Goal: Task Accomplishment & Management: Use online tool/utility

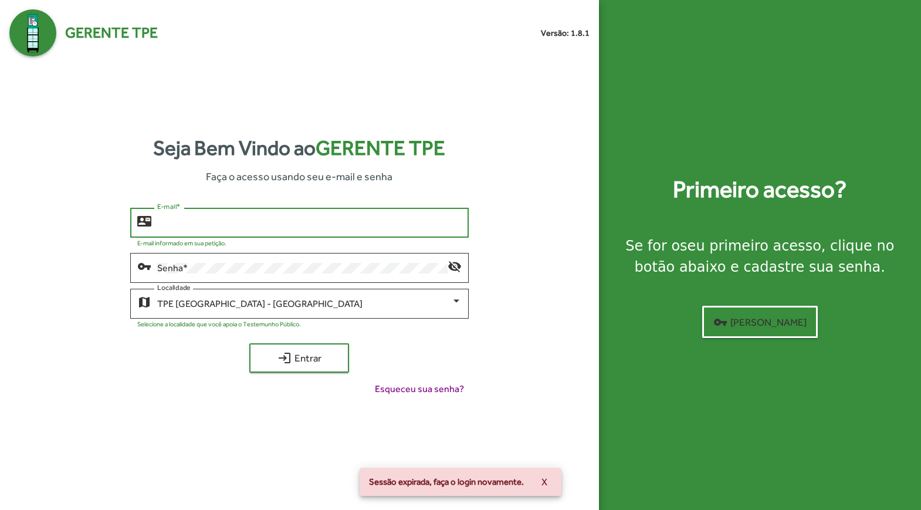
click at [225, 225] on input "E-mail *" at bounding box center [309, 223] width 304 height 11
type input "**********"
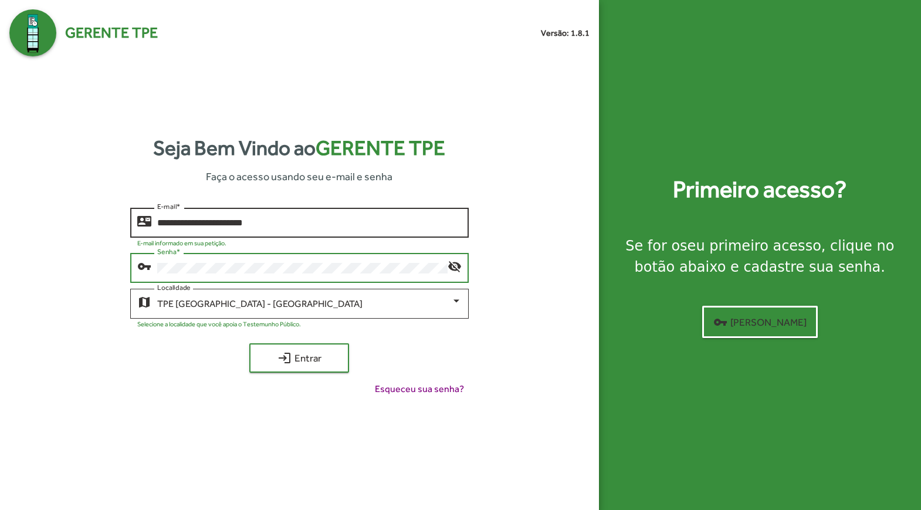
click at [249, 343] on button "login Entrar" at bounding box center [299, 357] width 100 height 29
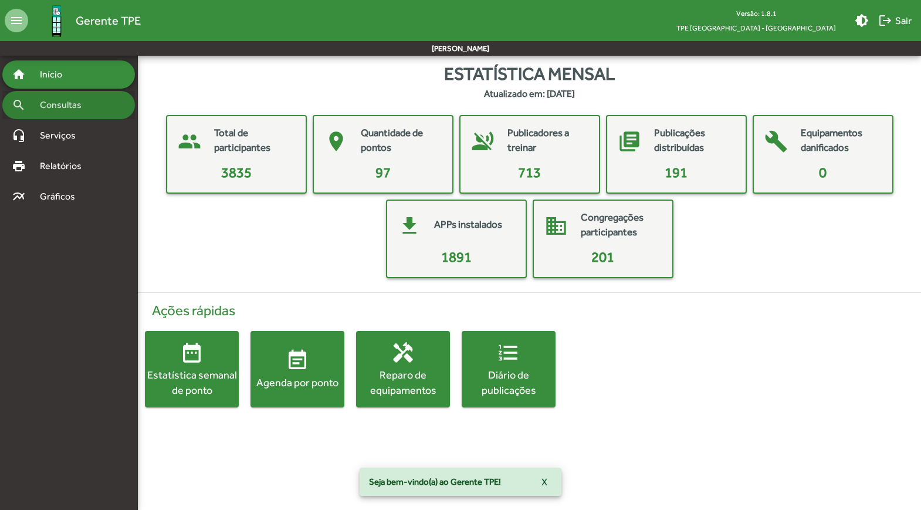
click at [42, 100] on span "Consultas" at bounding box center [65, 105] width 64 height 14
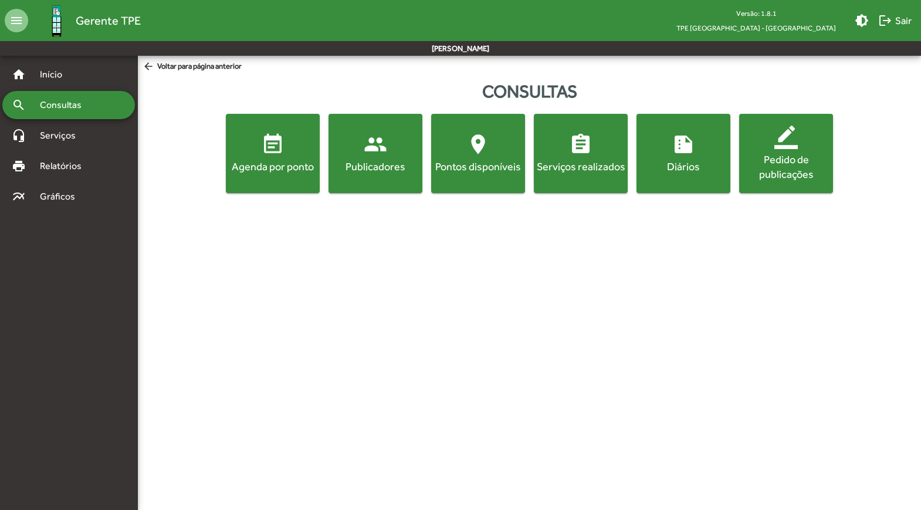
click at [265, 150] on mat-icon "event_note" at bounding box center [272, 144] width 23 height 23
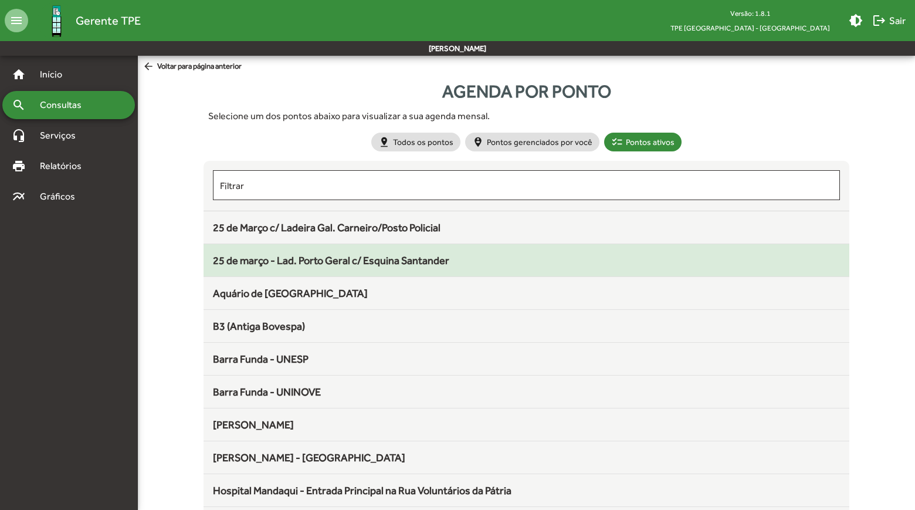
click at [405, 256] on span "25 de março - Lad. Porto Geral c/ Esquina Santander" at bounding box center [331, 260] width 236 height 12
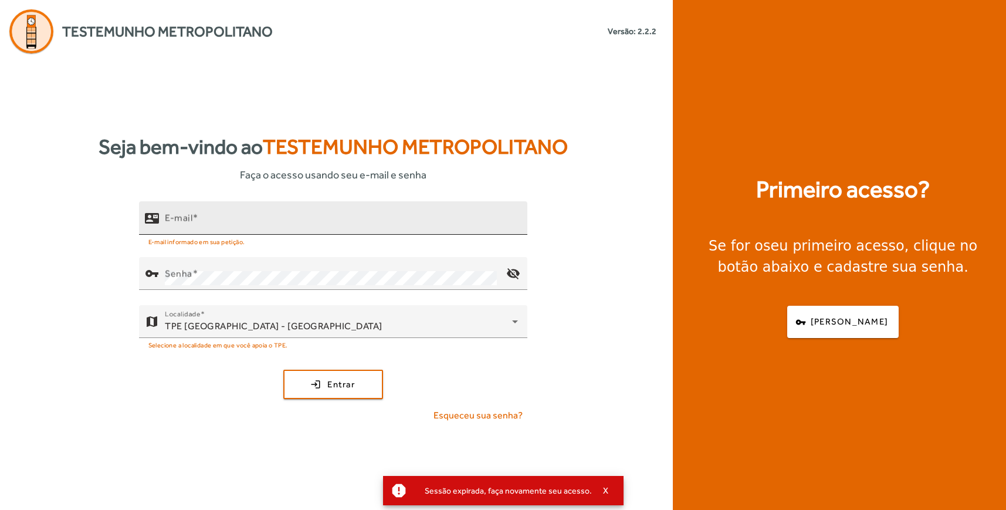
click at [243, 219] on input "E-mail" at bounding box center [341, 223] width 353 height 14
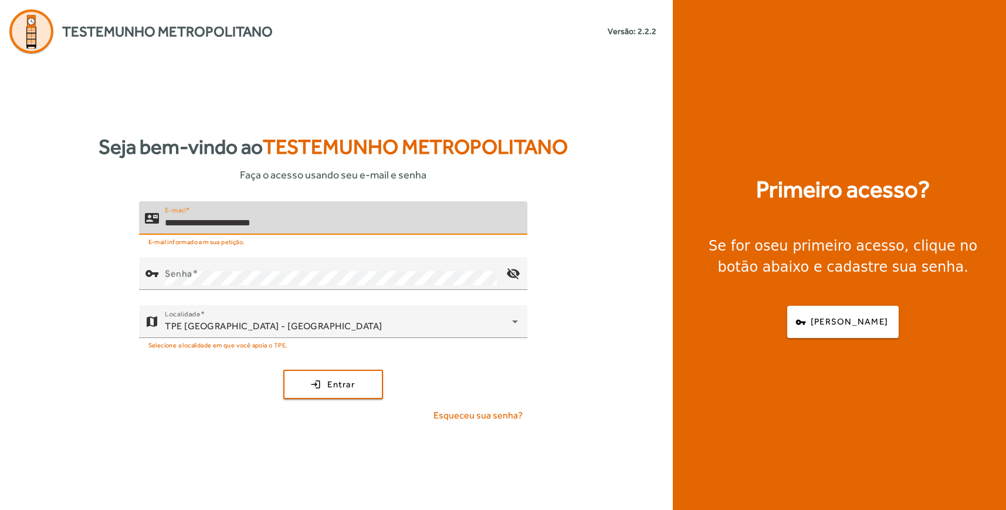
type input "**********"
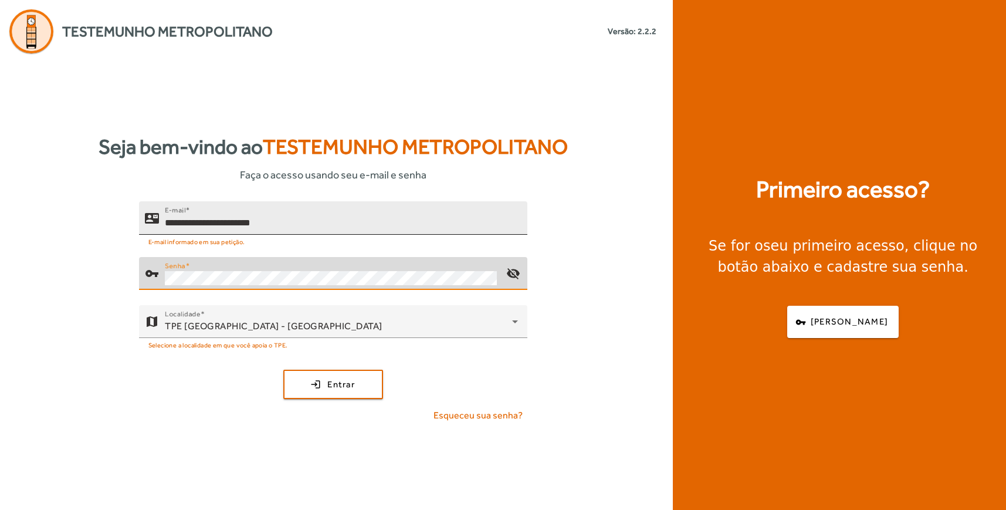
click at [283, 369] on button "login Entrar" at bounding box center [333, 383] width 100 height 29
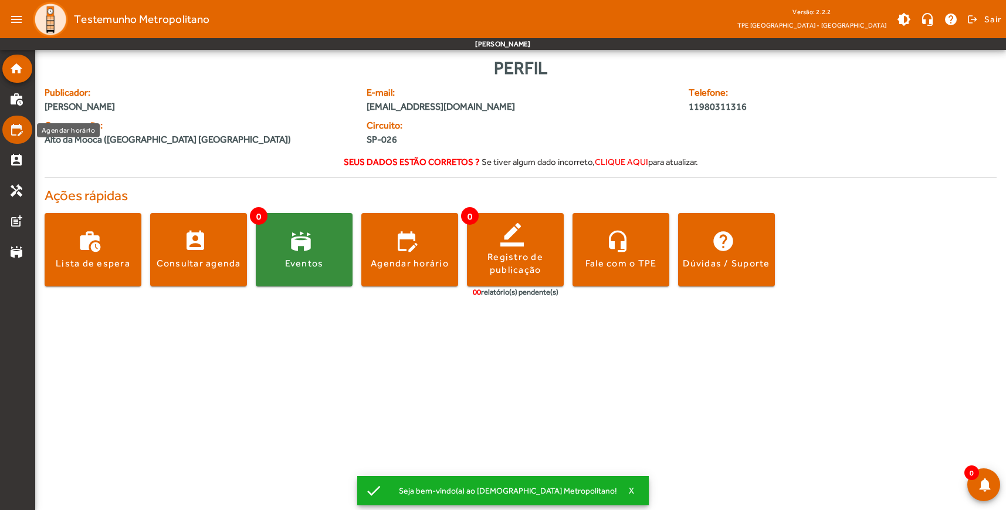
click at [16, 136] on mat-icon "edit_calendar" at bounding box center [16, 130] width 14 height 14
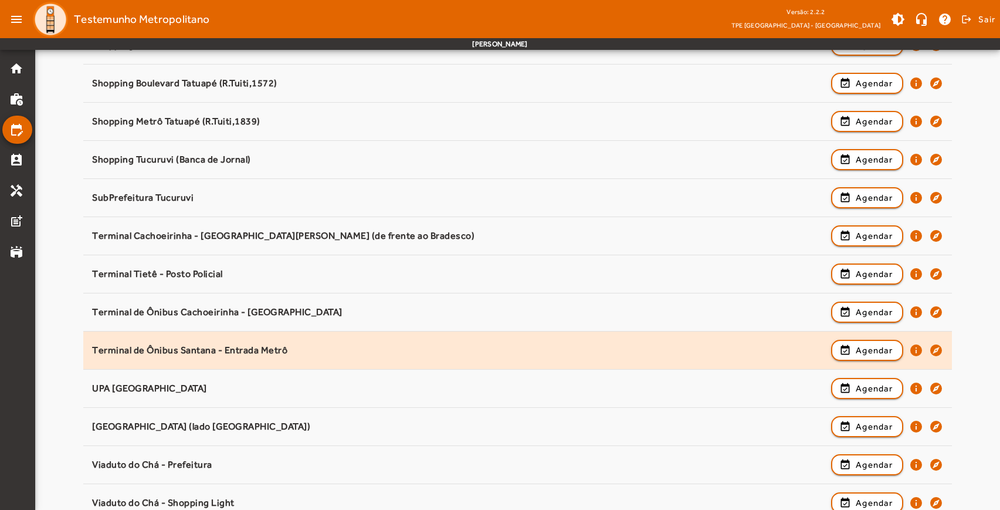
scroll to position [1440, 0]
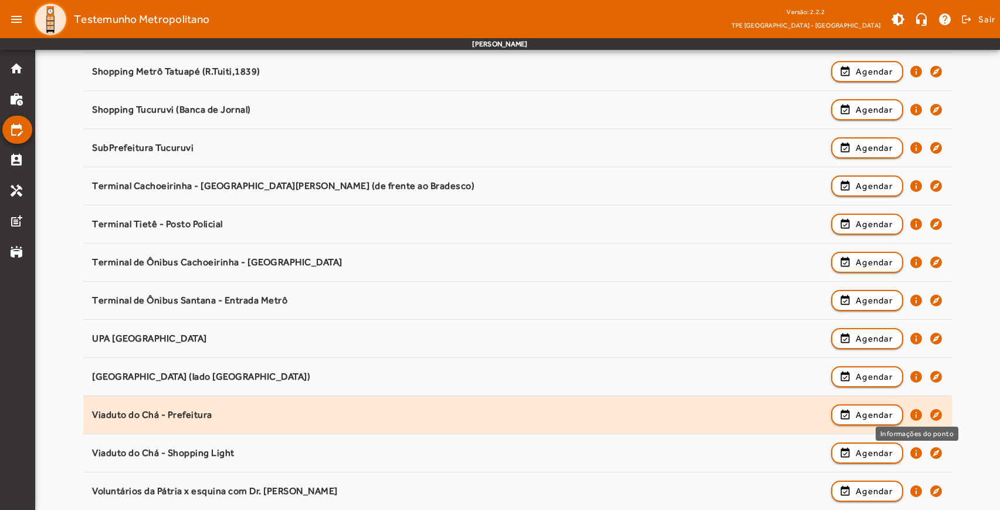
click at [915, 414] on mat-icon "info" at bounding box center [916, 415] width 14 height 14
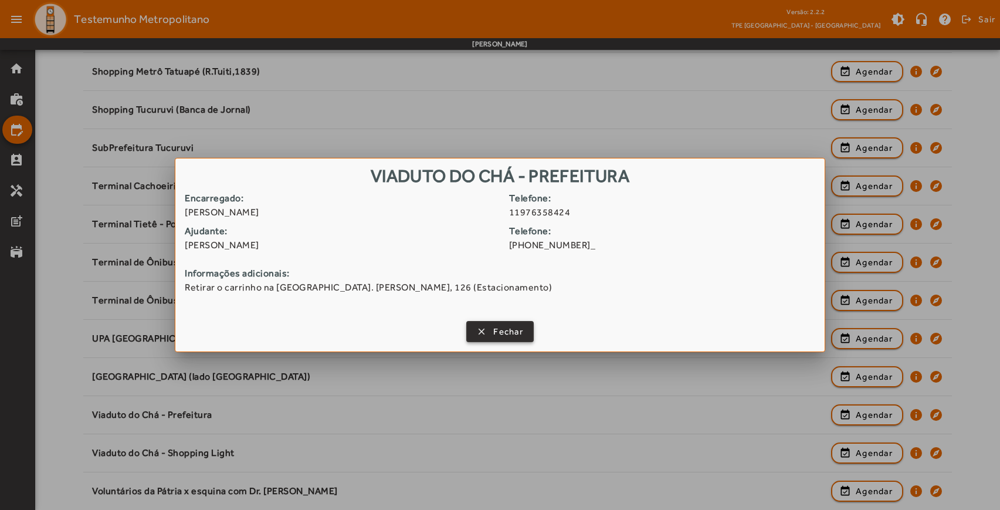
drag, startPoint x: 498, startPoint y: 324, endPoint x: 490, endPoint y: 324, distance: 7.6
click at [496, 325] on span "Fechar" at bounding box center [508, 331] width 30 height 13
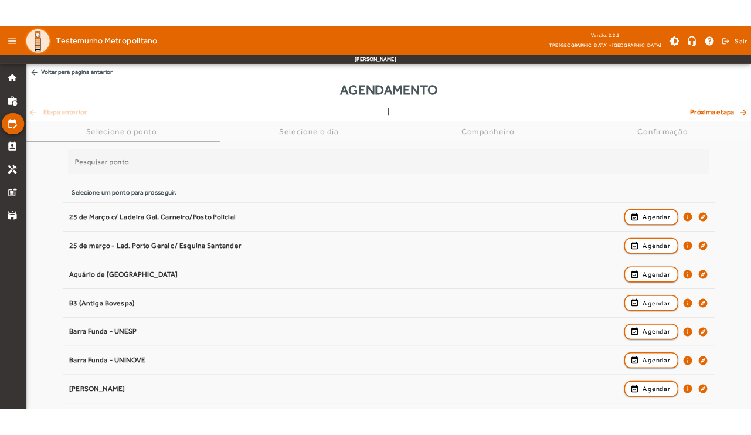
scroll to position [1440, 0]
